Goal: Find specific page/section: Find specific page/section

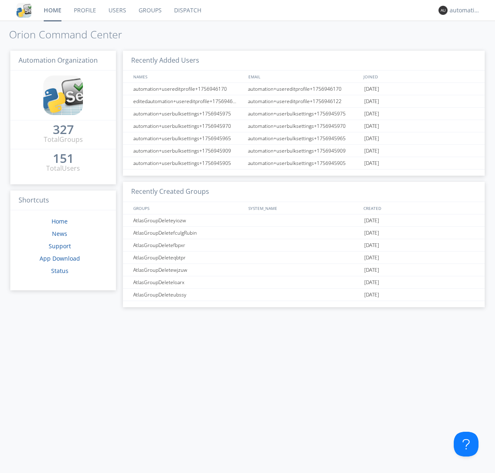
click at [187, 10] on link "Dispatch" at bounding box center [188, 10] width 40 height 21
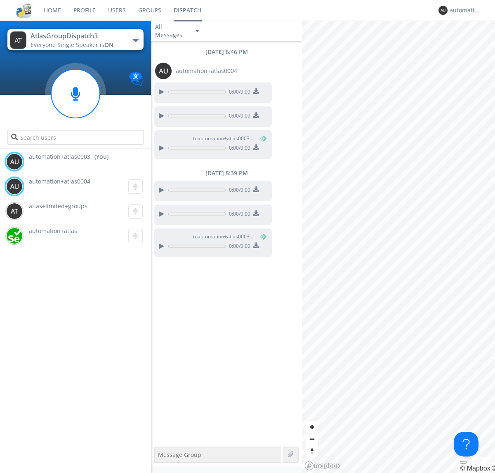
click at [135, 40] on div "button" at bounding box center [135, 40] width 7 height 3
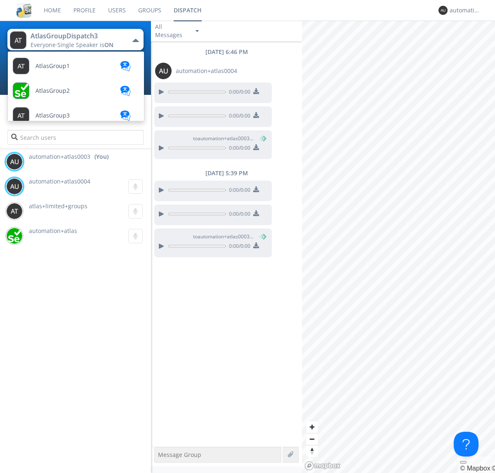
click at [62, 385] on span "AtlasGroupDispatch" at bounding box center [62, 388] width 55 height 6
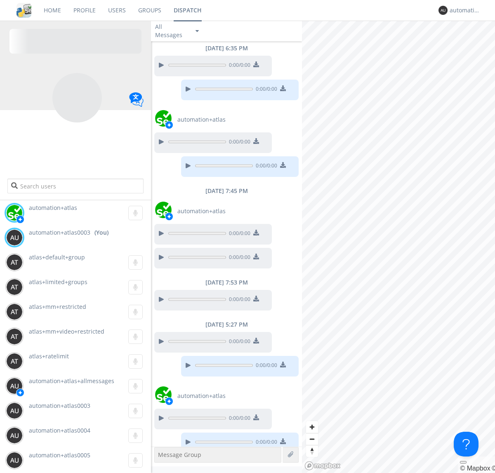
scroll to position [147, 0]
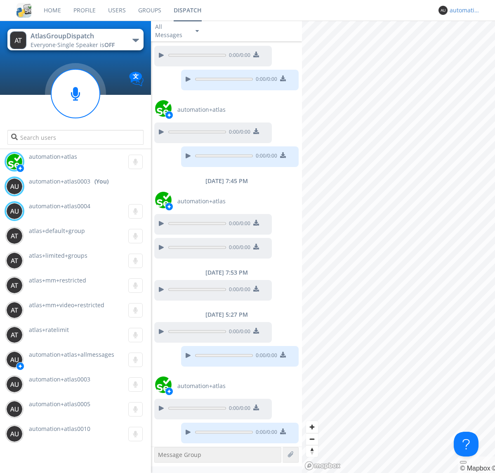
click at [463, 10] on div "automation+atlas0003" at bounding box center [464, 10] width 31 height 8
